Goal: Task Accomplishment & Management: Complete application form

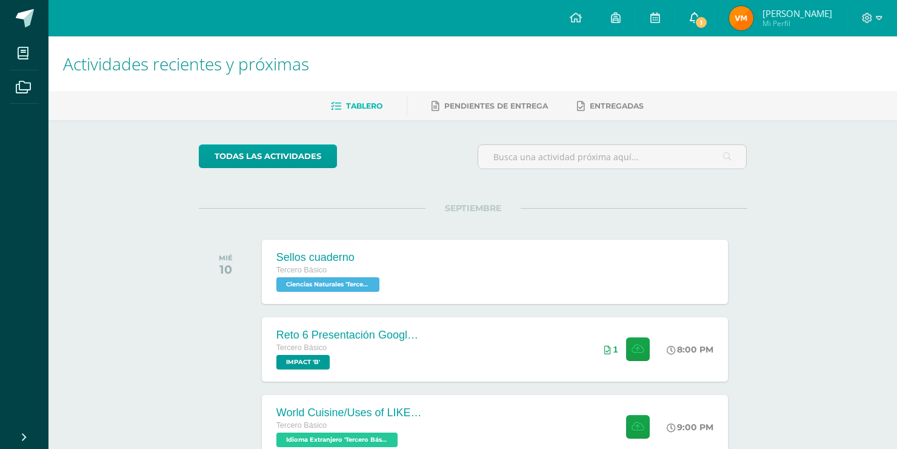
click at [703, 19] on span "1" at bounding box center [701, 22] width 13 height 13
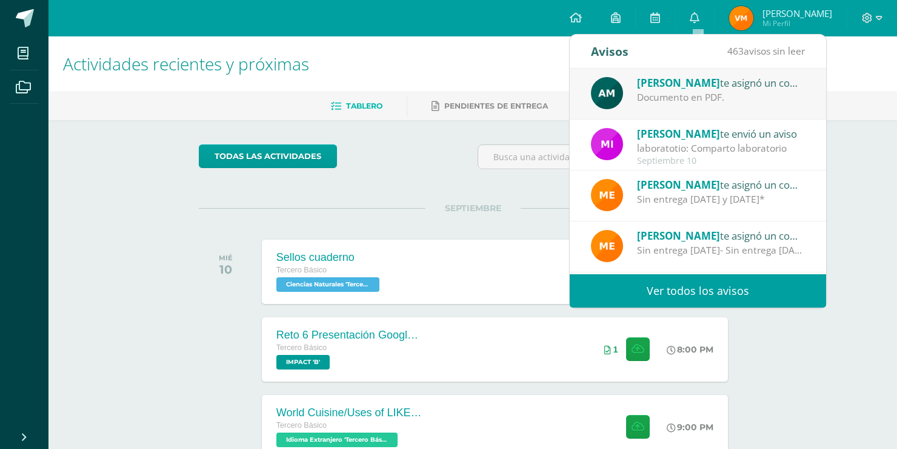
click at [721, 106] on div "Augusto Maquin te asignó un comentario en 'LABORATORIO 2: Informe digital.' par…" at bounding box center [698, 94] width 256 height 51
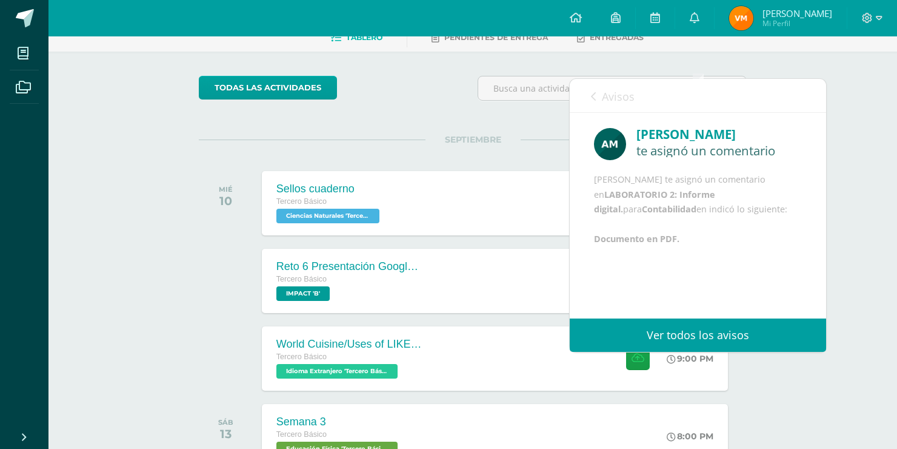
scroll to position [61, 0]
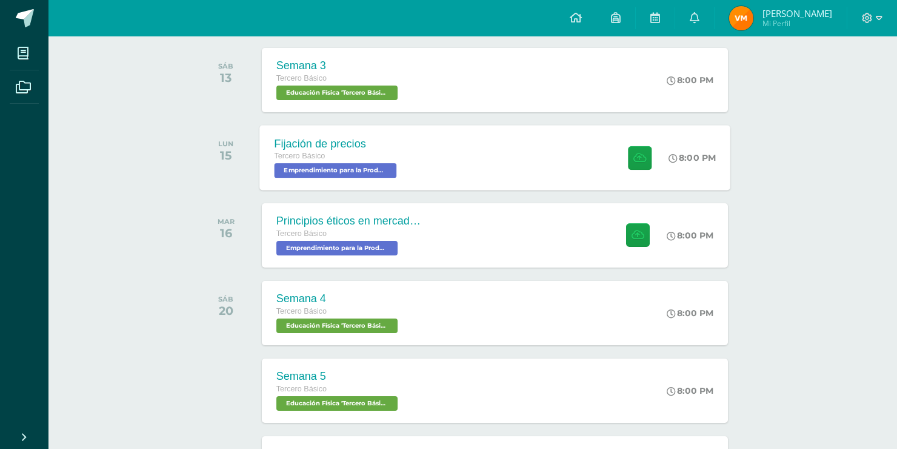
scroll to position [485, 0]
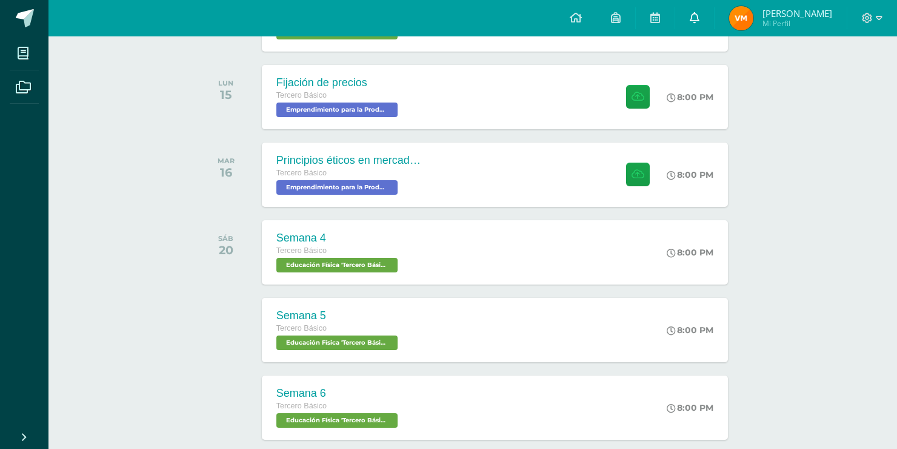
click at [707, 28] on link "0" at bounding box center [694, 18] width 39 height 36
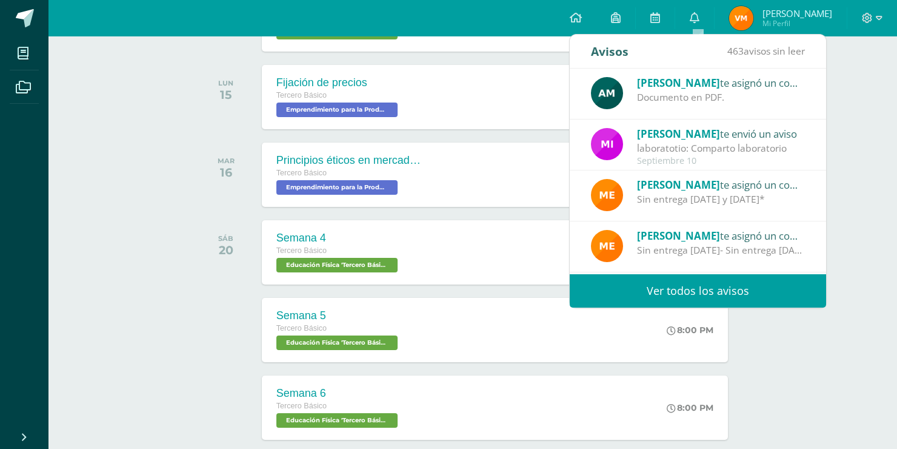
click at [655, 85] on span "[PERSON_NAME]" at bounding box center [678, 83] width 83 height 14
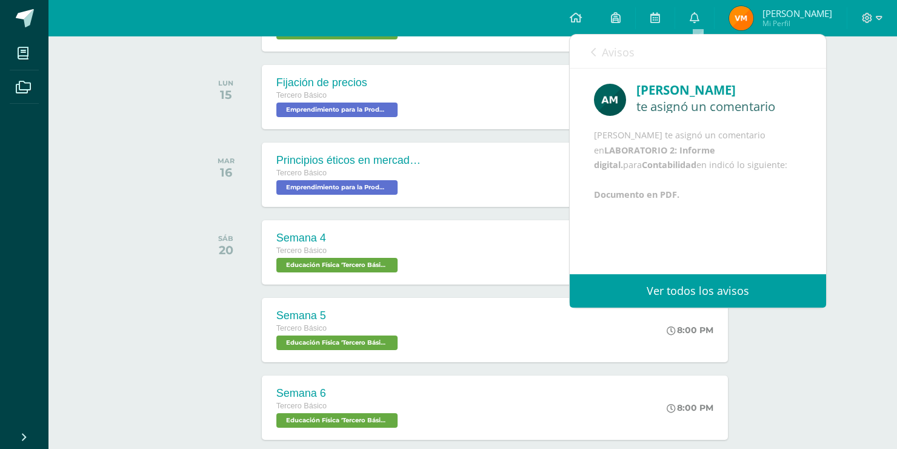
click at [613, 96] on img at bounding box center [610, 100] width 32 height 32
click at [680, 85] on div "[PERSON_NAME]" at bounding box center [720, 90] width 166 height 19
drag, startPoint x: 680, startPoint y: 93, endPoint x: 634, endPoint y: 81, distance: 47.8
click at [680, 93] on div "[PERSON_NAME]" at bounding box center [720, 90] width 166 height 19
click at [600, 53] on link "Avisos" at bounding box center [613, 52] width 44 height 35
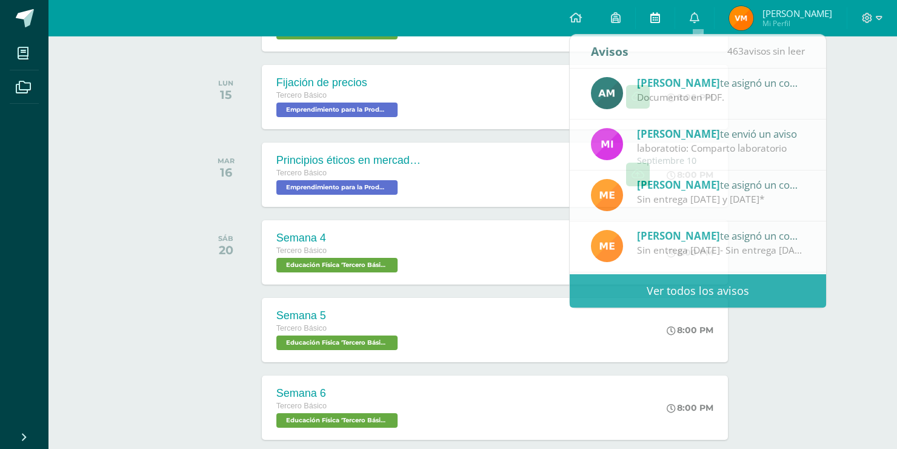
click at [671, 21] on link at bounding box center [655, 18] width 39 height 36
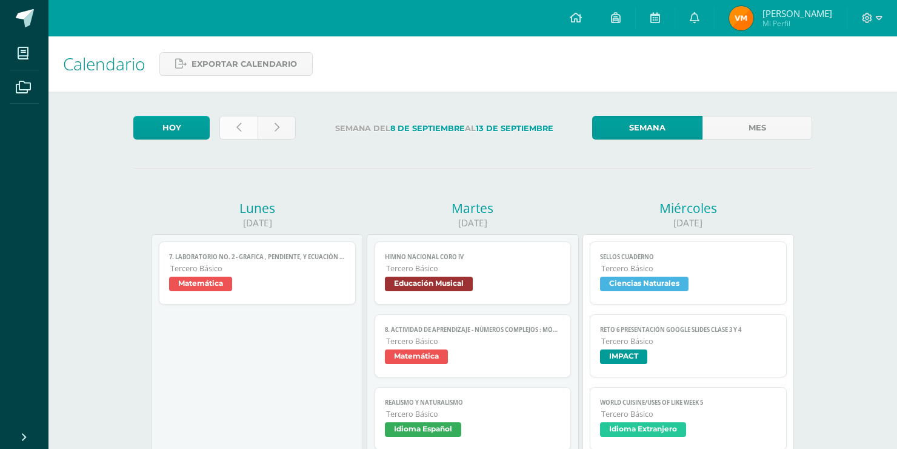
click at [235, 123] on link at bounding box center [238, 128] width 38 height 24
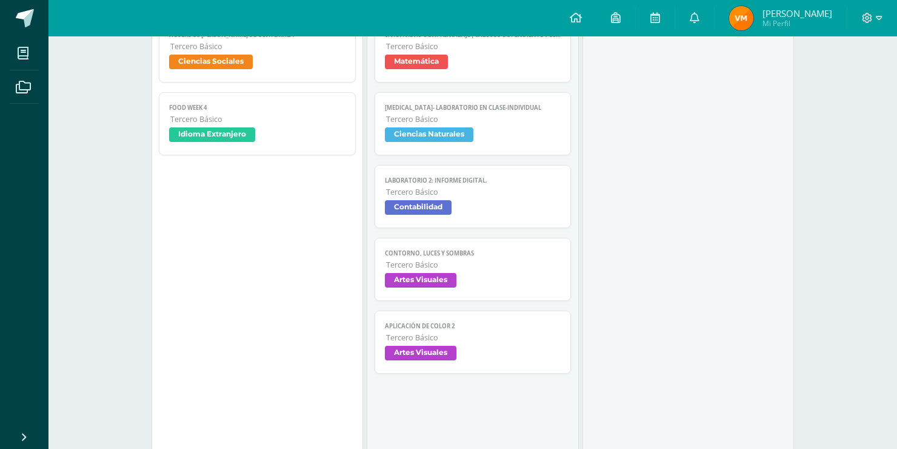
scroll to position [364, 0]
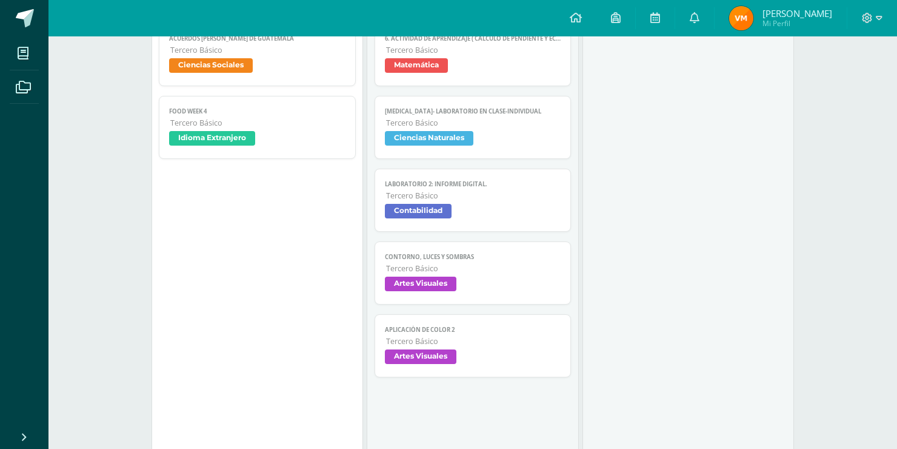
click at [457, 215] on span "Contabilidad" at bounding box center [473, 213] width 176 height 18
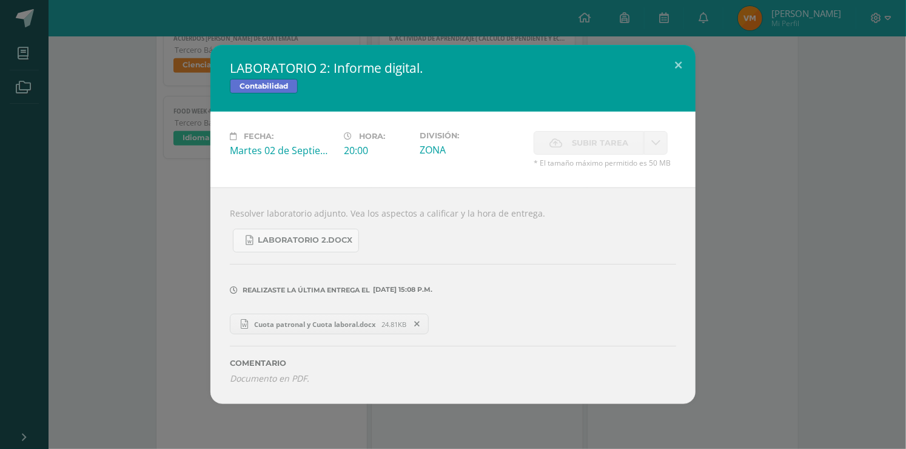
click at [244, 327] on icon at bounding box center [244, 324] width 7 height 10
click at [98, 161] on div "LABORATORIO 2: Informe digital. Contabilidad Fecha: Martes 02 de Septiembre Hor…" at bounding box center [453, 224] width 896 height 359
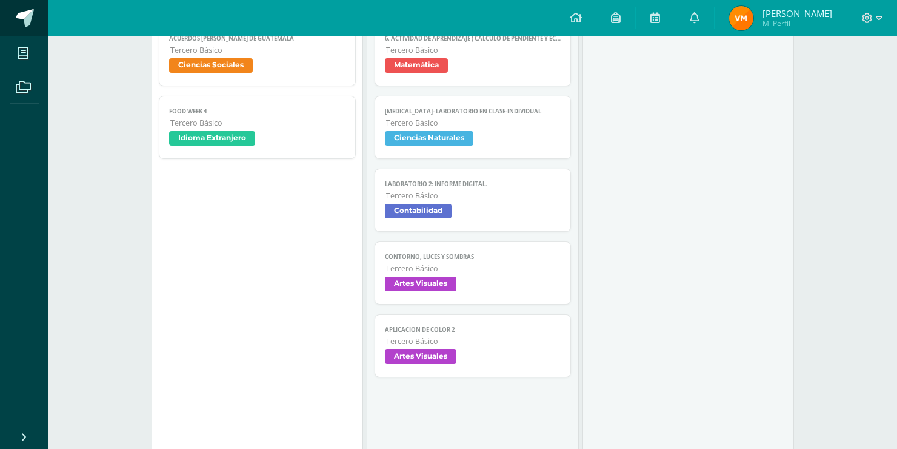
click at [26, 19] on span at bounding box center [25, 18] width 18 height 18
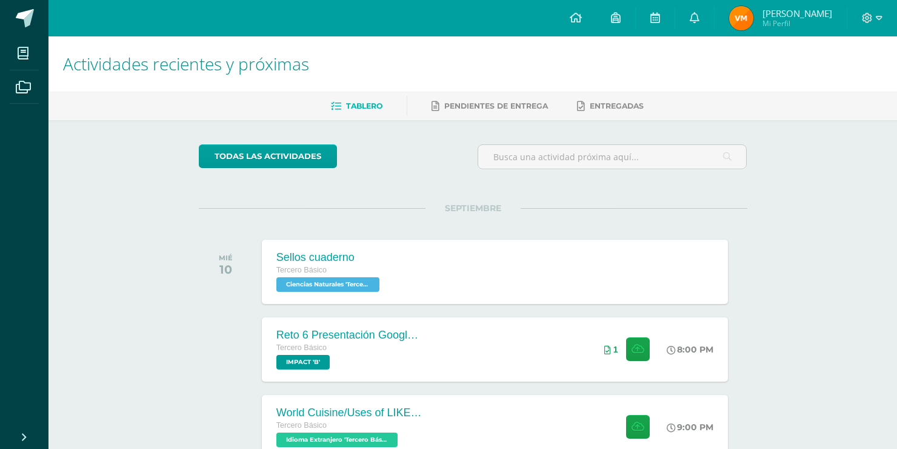
click at [822, 236] on div "Actividades recientes y próximas Tablero Pendientes de entrega Entregadas todas…" at bounding box center [473, 402] width 849 height 732
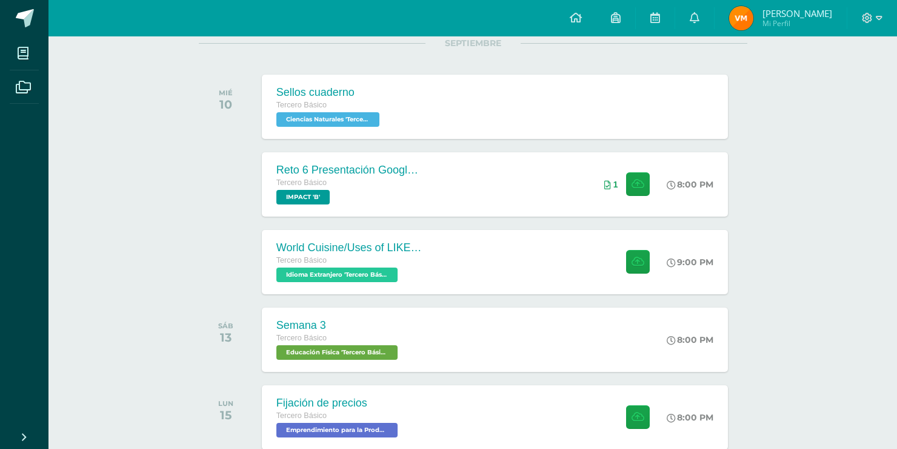
scroll to position [182, 0]
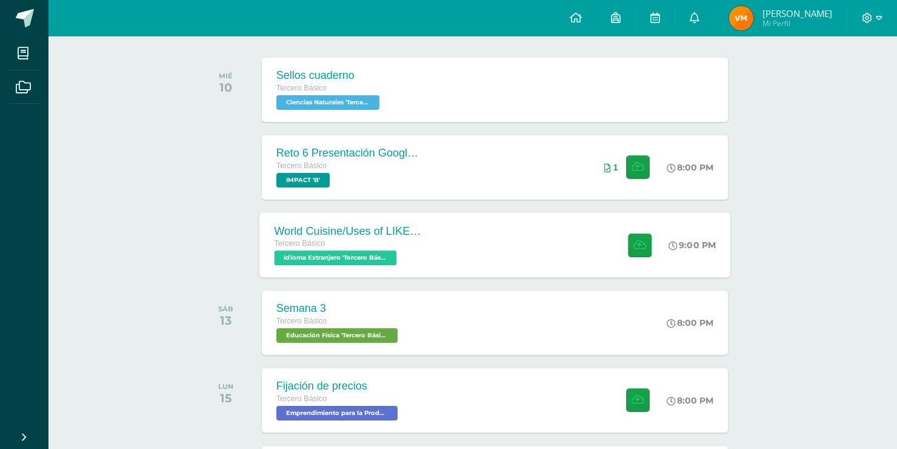
click at [544, 269] on div "World Cuisine/Uses of LIKE week 5 Tercero Básico Idioma Extranjero 'Tercero Bás…" at bounding box center [495, 244] width 471 height 65
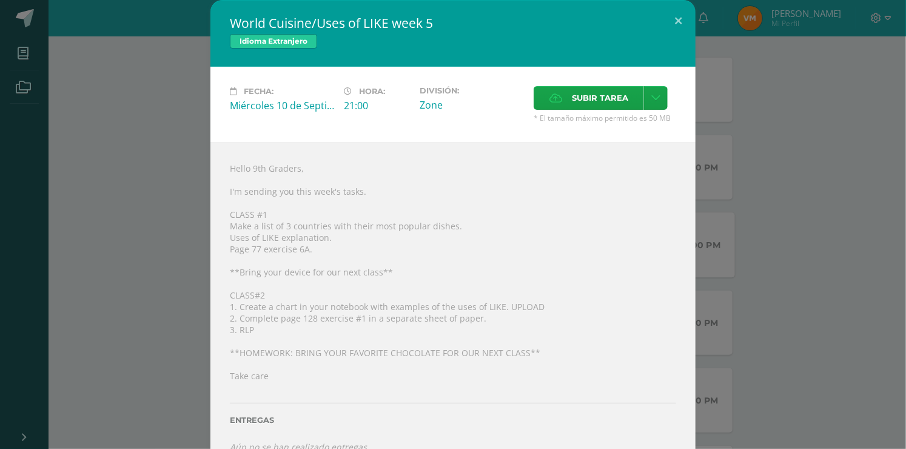
click at [652, 179] on div "Hello 9th Graders, I'm sending you this week's tasks. CLASS #1 Make a list of 3…" at bounding box center [452, 307] width 485 height 330
click at [611, 102] on span "Subir tarea" at bounding box center [600, 98] width 56 height 22
click at [0, 0] on input "Subir tarea" at bounding box center [0, 0] width 0 height 0
click at [760, 247] on div "World Cuisine/Uses of LIKE week 5 Idioma Extranjero Fecha: Miércoles 10 de Sept…" at bounding box center [453, 231] width 896 height 463
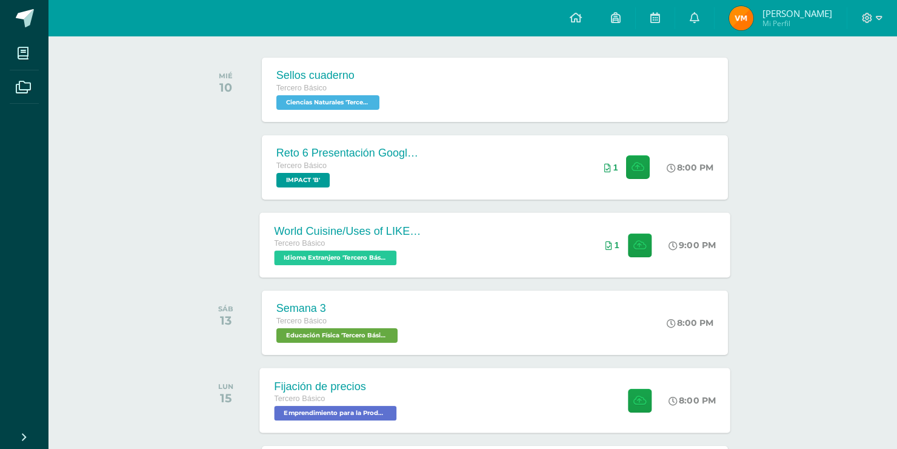
drag, startPoint x: 806, startPoint y: 321, endPoint x: 680, endPoint y: 410, distance: 153.9
click at [806, 321] on div "Actividades recientes y próximas Tablero Pendientes de entrega Entregadas todas…" at bounding box center [473, 435] width 849 height 1162
